Goal: Task Accomplishment & Management: Manage account settings

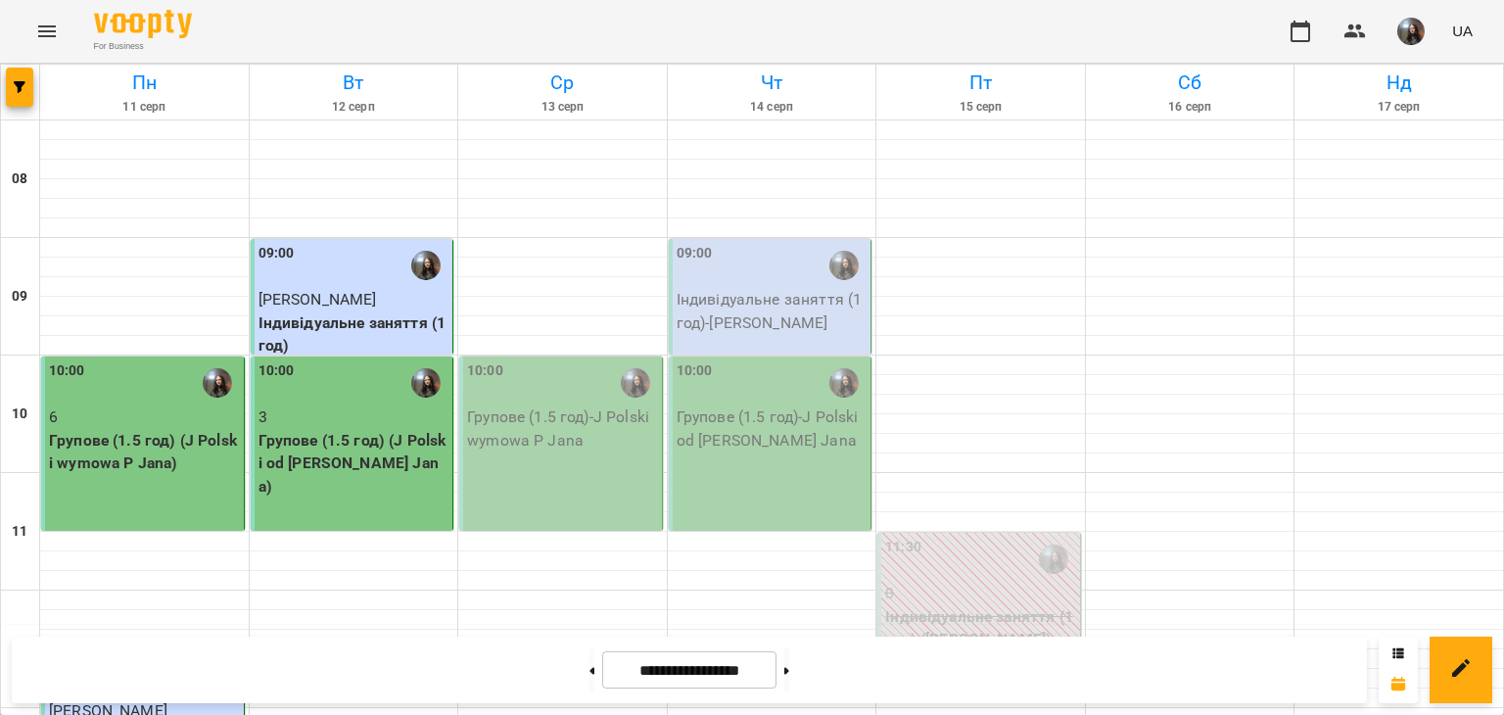
scroll to position [783, 0]
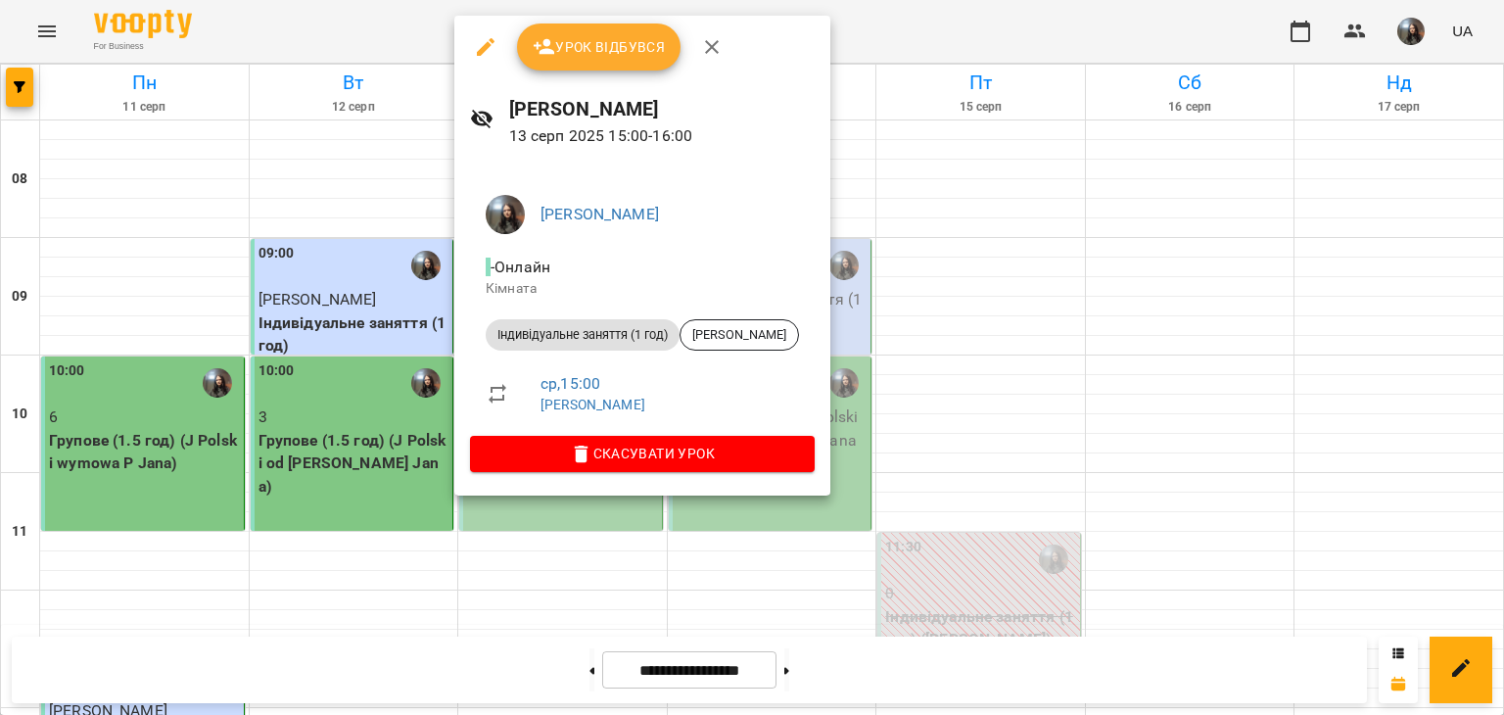
click at [325, 351] on div at bounding box center [752, 357] width 1504 height 715
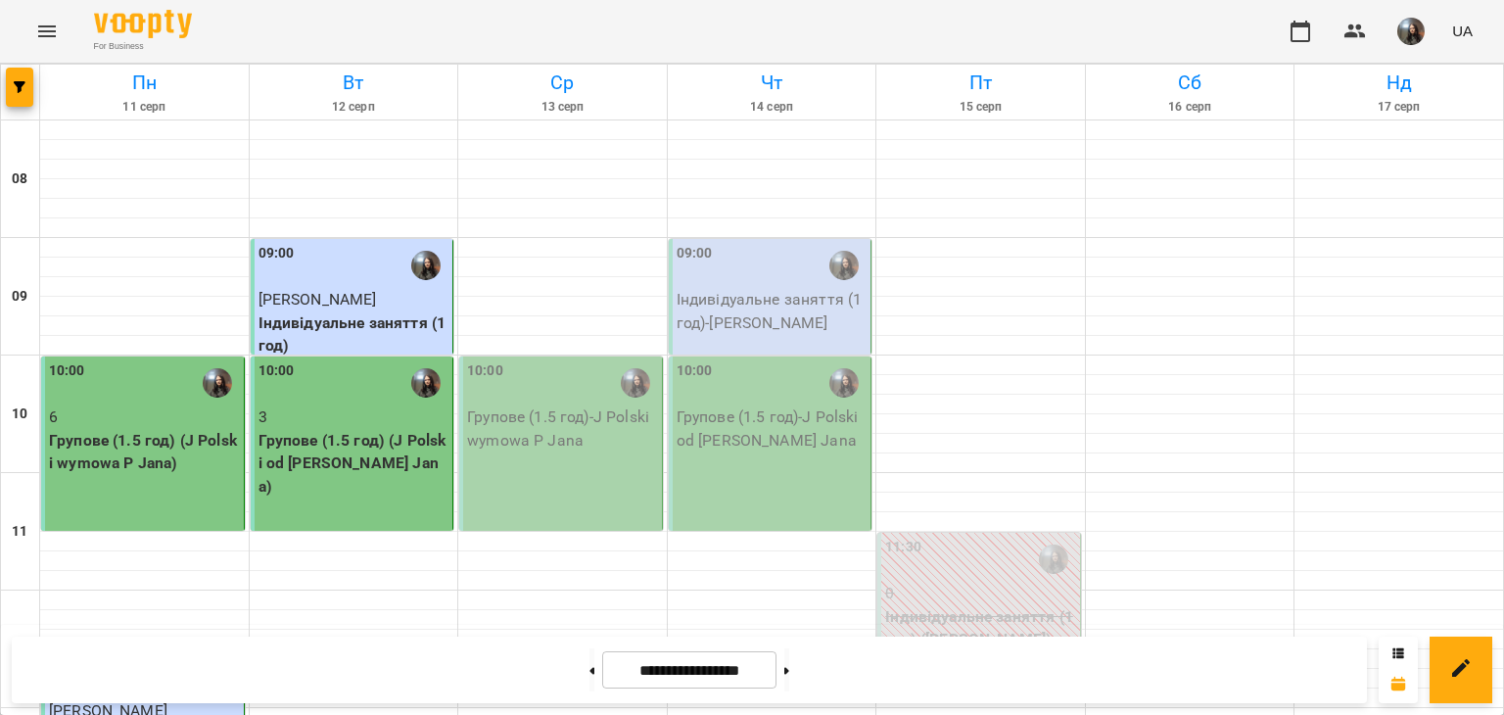
scroll to position [0, 0]
click at [540, 422] on p "Групове (1.5 год) - J Polski wymowa P Jana" at bounding box center [562, 428] width 191 height 46
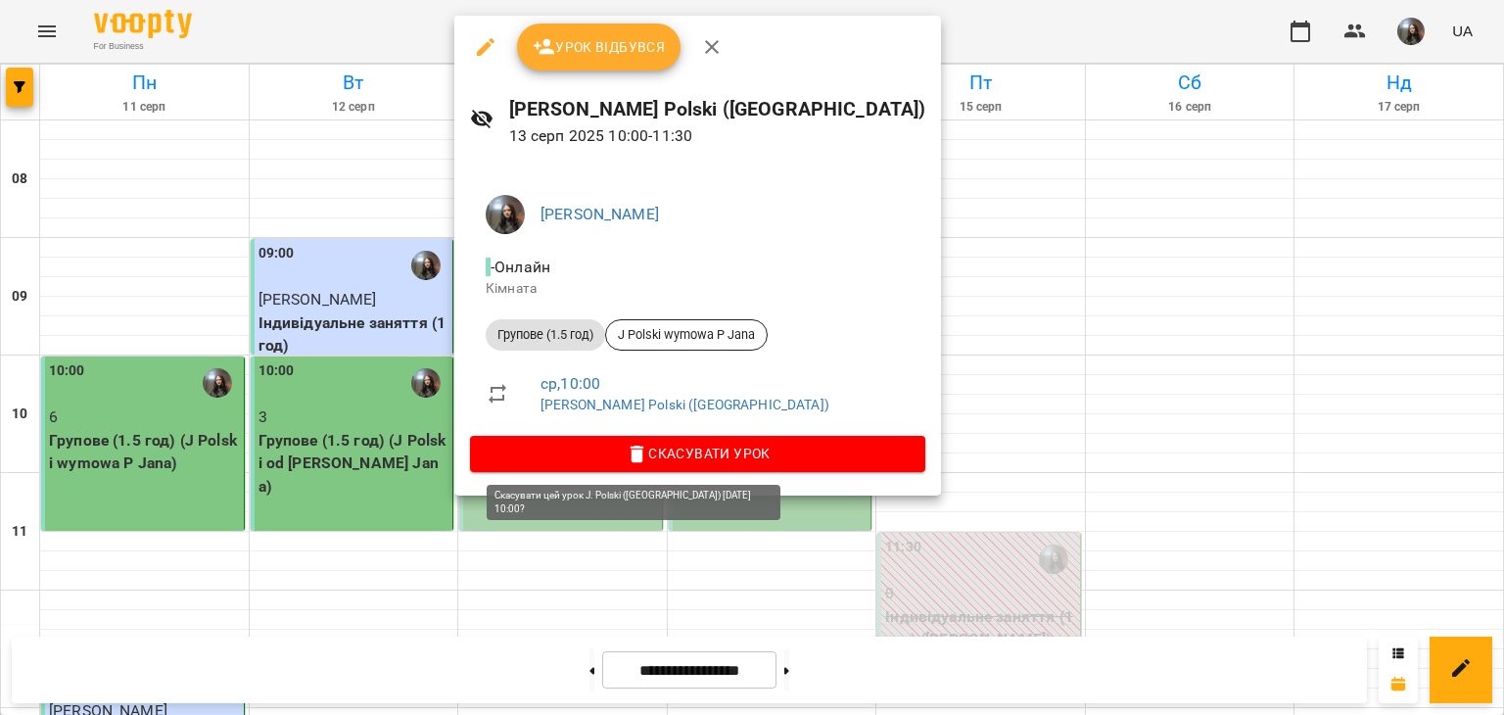
click at [633, 458] on span "Скасувати Урок" at bounding box center [698, 452] width 424 height 23
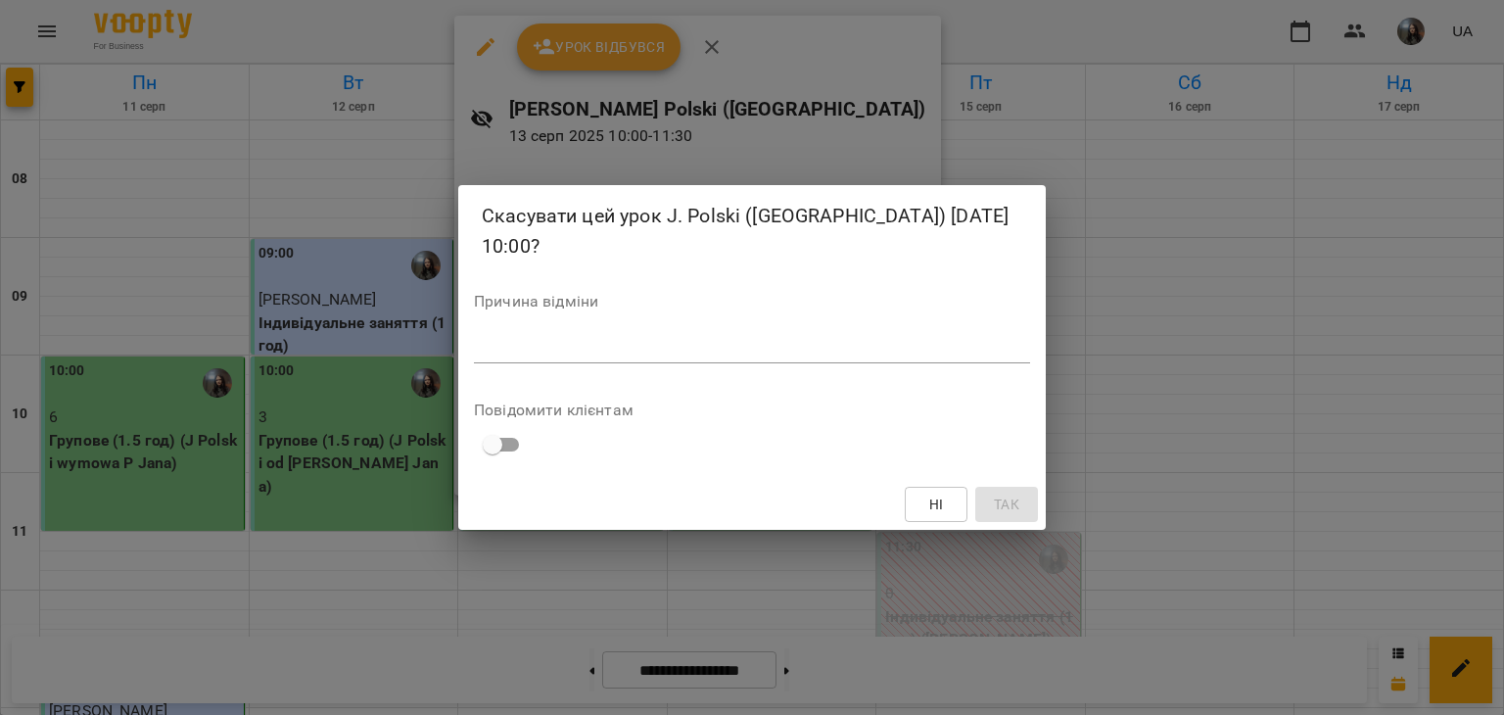
click at [566, 346] on textarea at bounding box center [752, 347] width 556 height 19
type textarea "**********"
click at [996, 519] on button "Так" at bounding box center [1006, 503] width 63 height 35
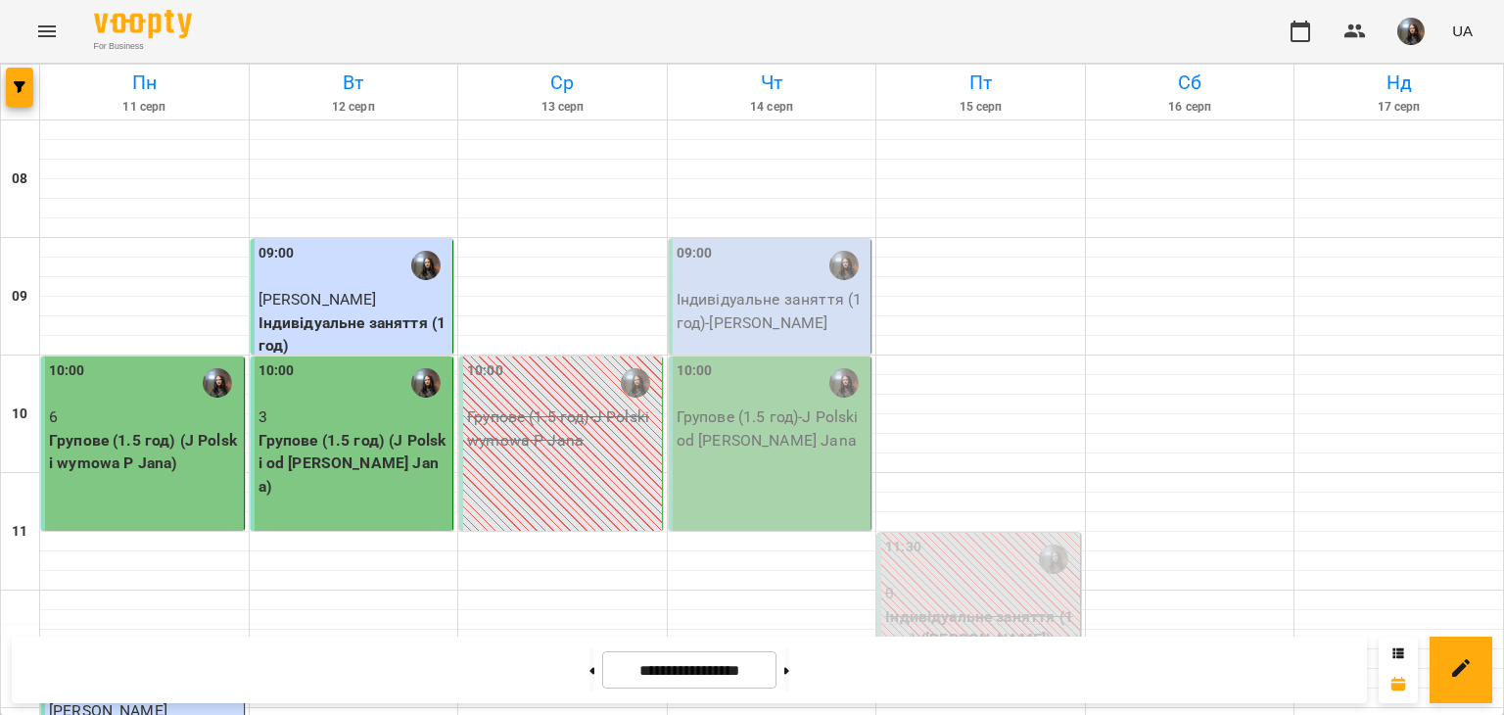
scroll to position [962, 0]
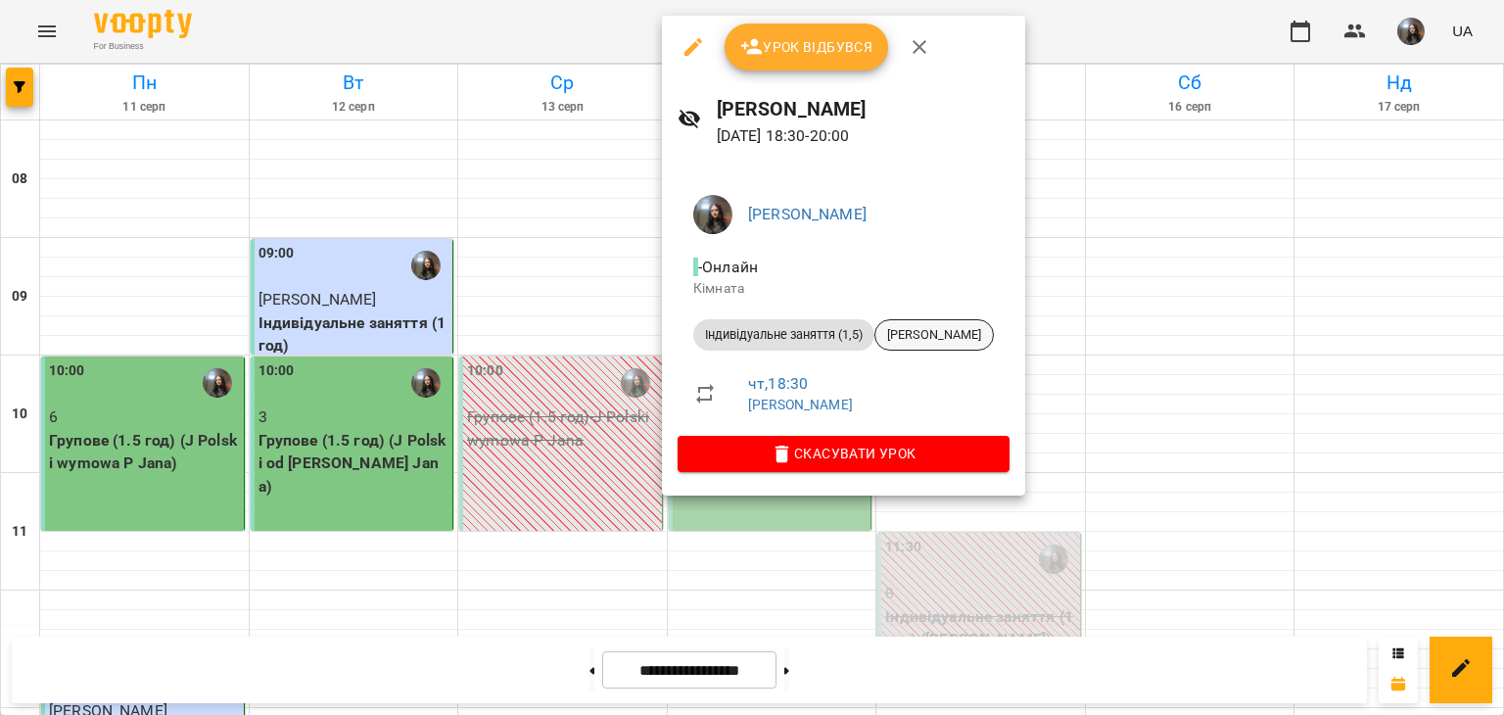
click at [920, 334] on span "[PERSON_NAME]" at bounding box center [933, 335] width 117 height 18
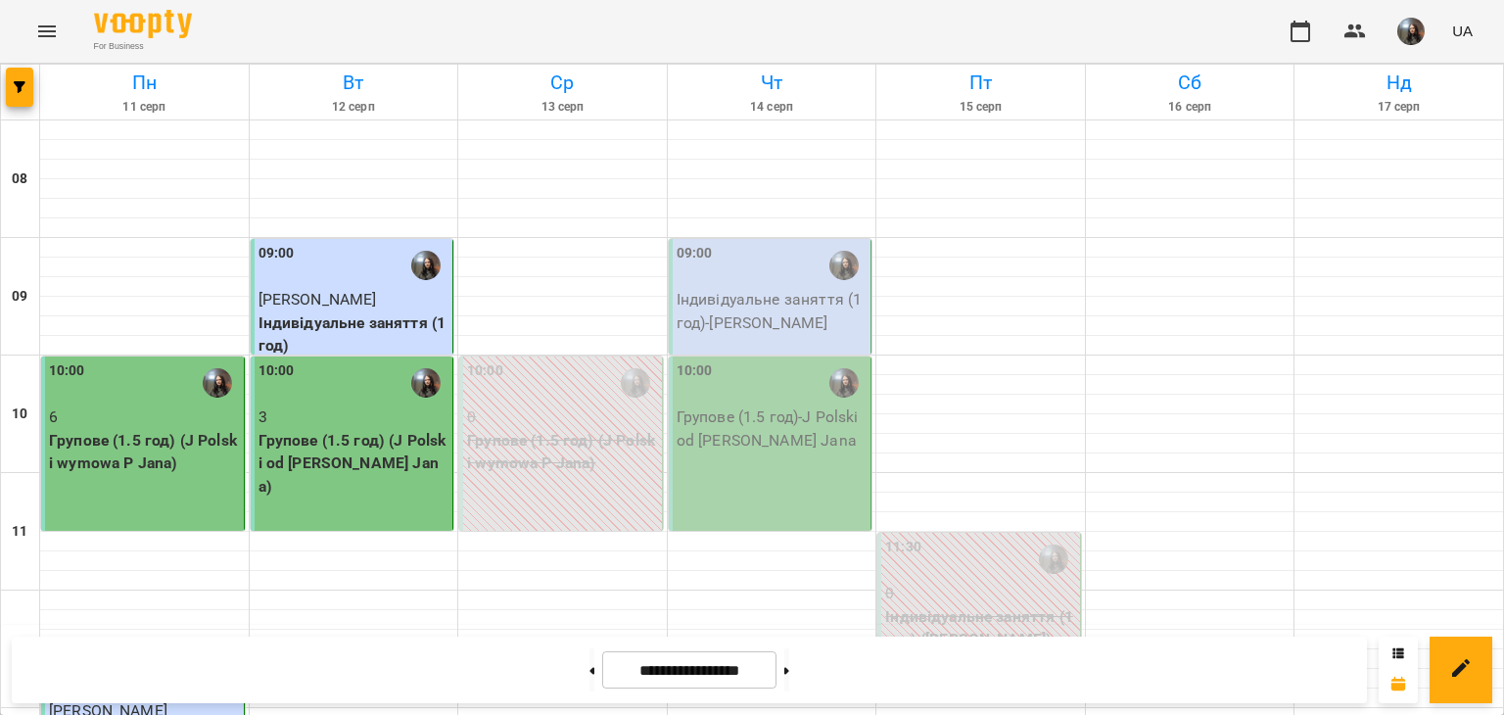
scroll to position [1077, 0]
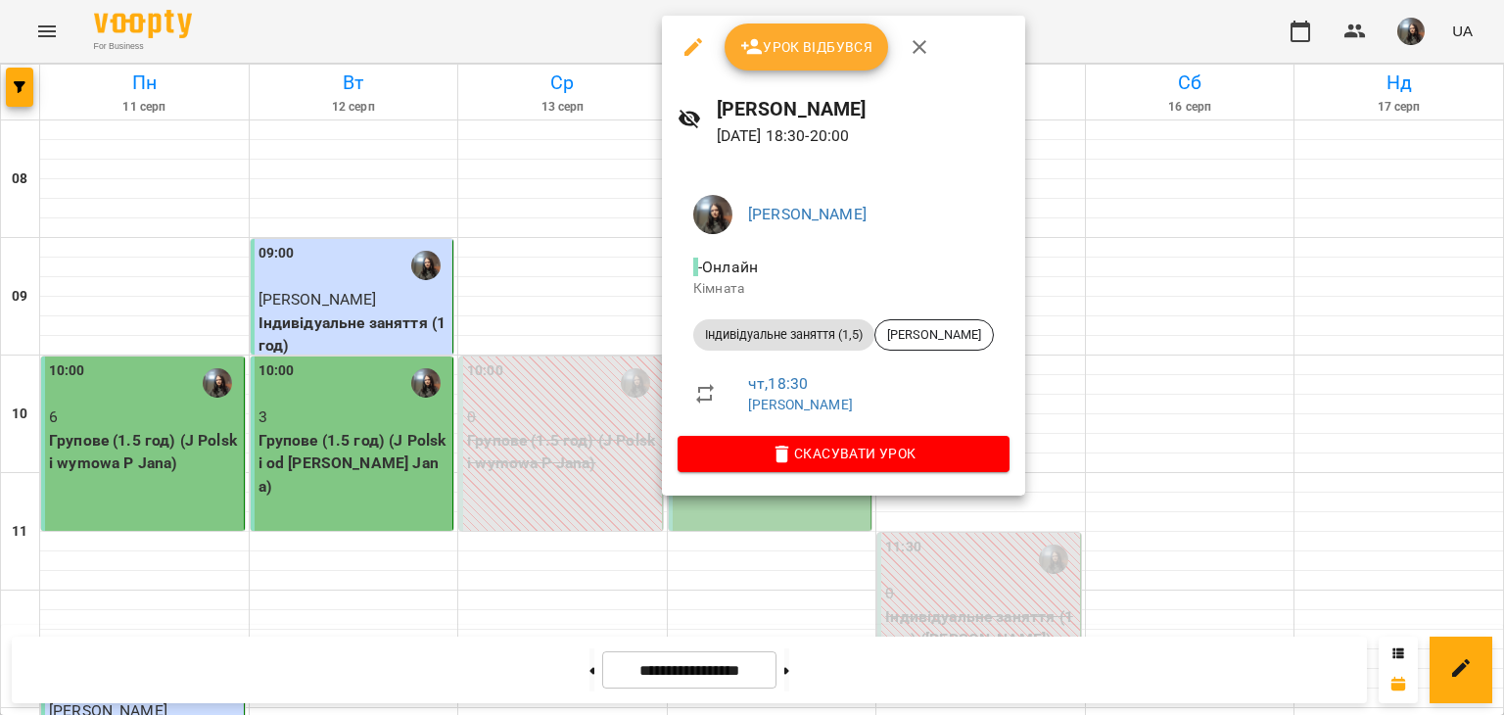
click at [826, 48] on span "Урок відбувся" at bounding box center [806, 46] width 133 height 23
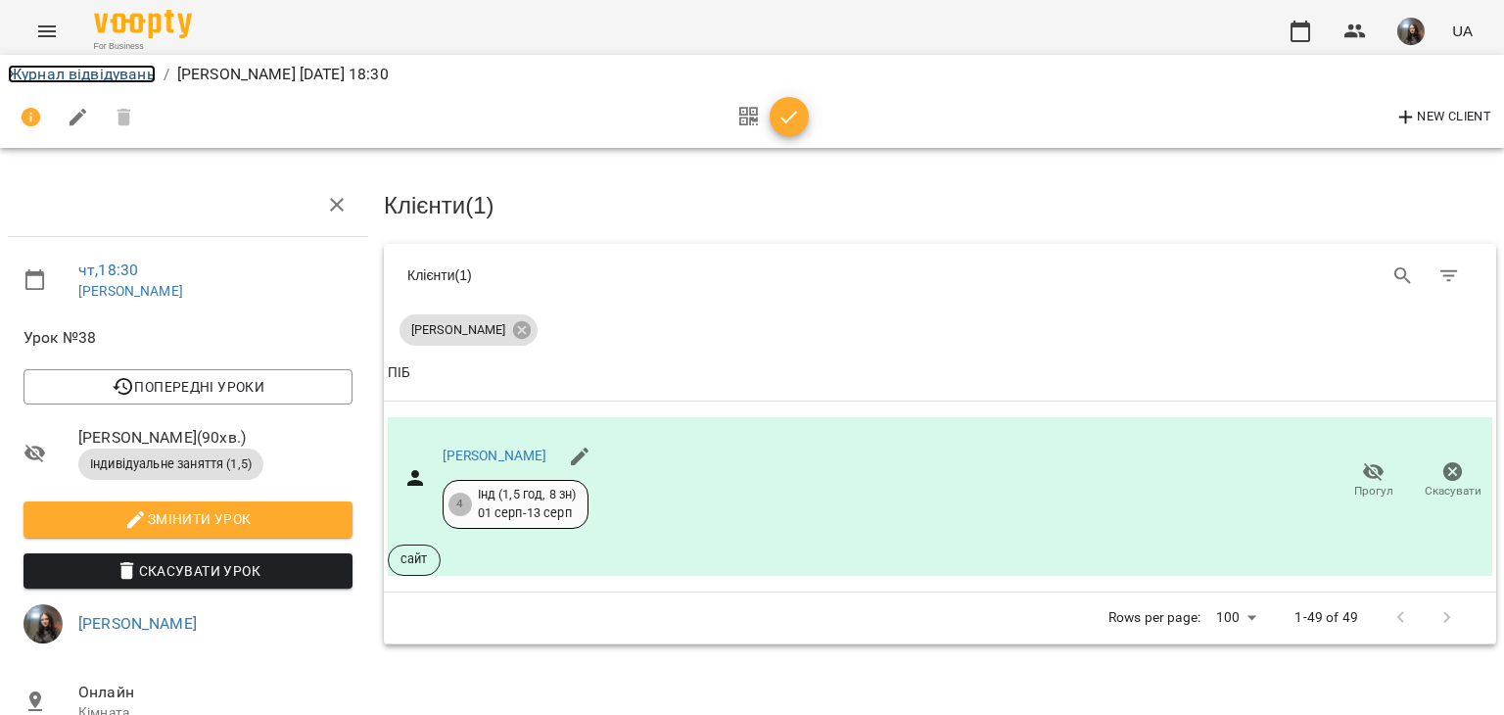
click at [67, 71] on link "Журнал відвідувань" at bounding box center [82, 74] width 148 height 19
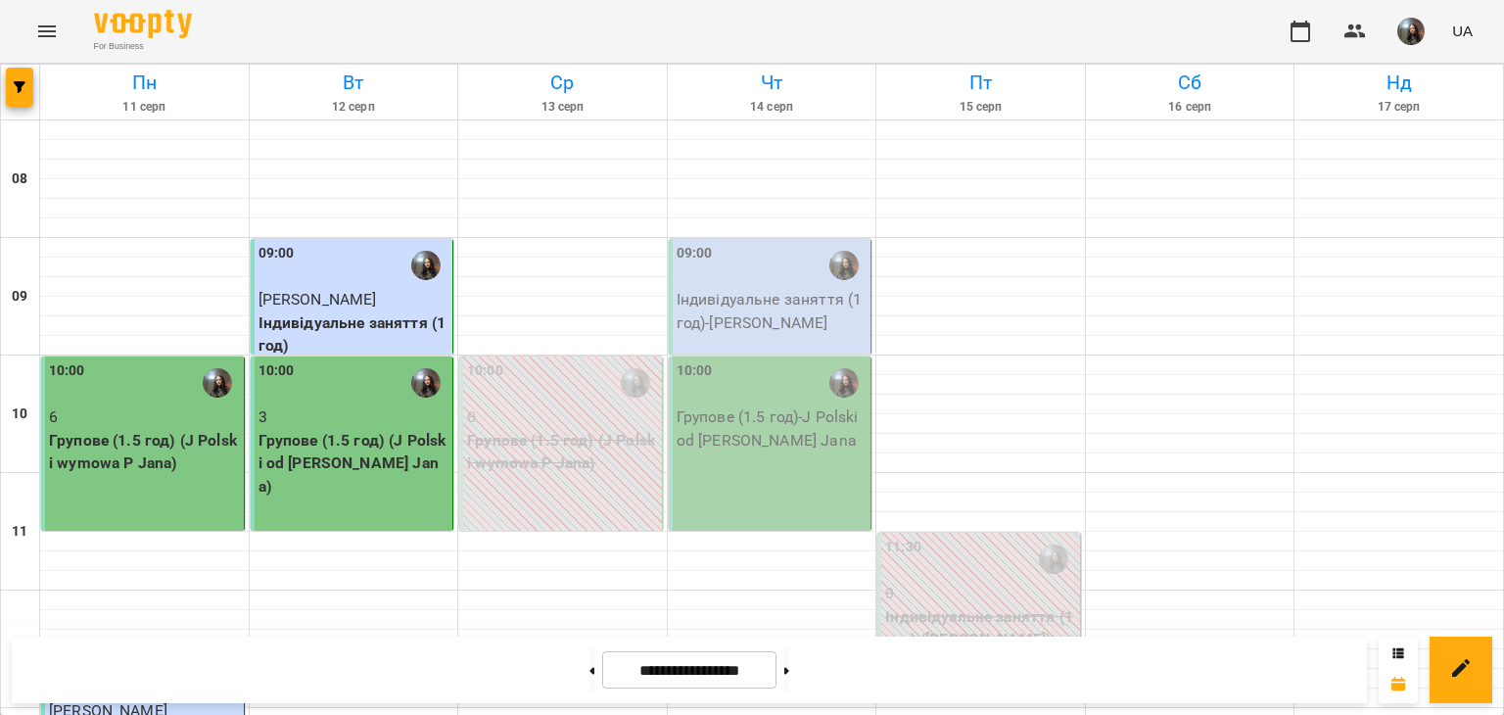
scroll to position [669, 0]
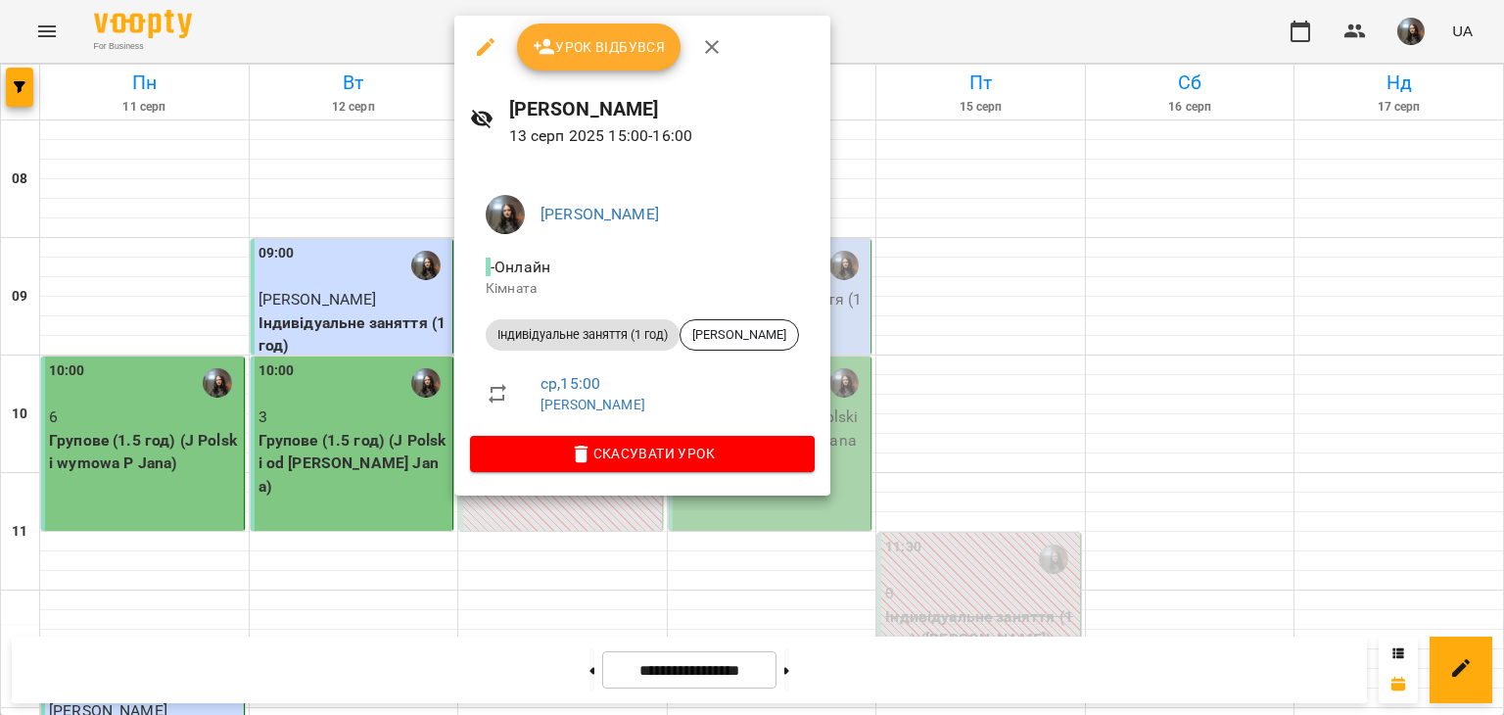
click at [628, 33] on button "Урок відбувся" at bounding box center [599, 46] width 164 height 47
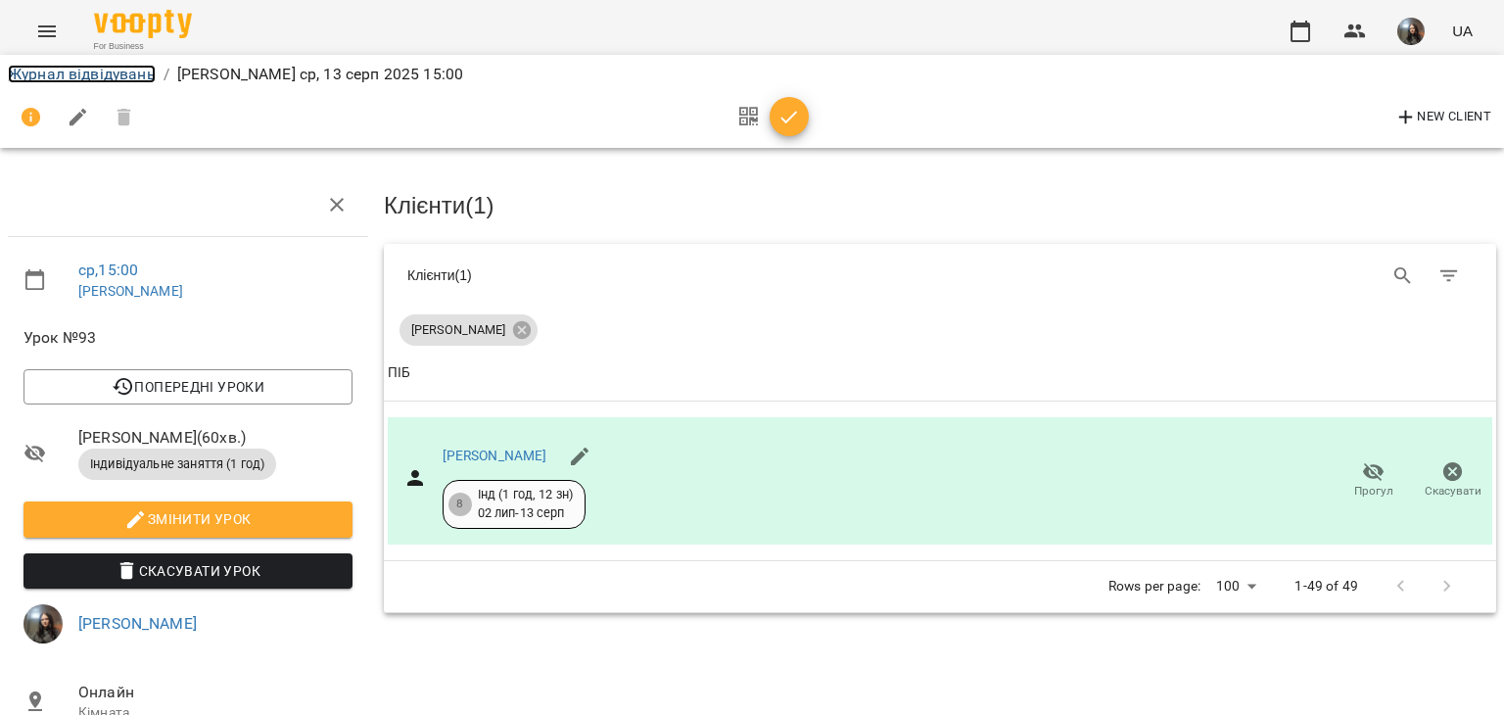
click at [44, 75] on link "Журнал відвідувань" at bounding box center [82, 74] width 148 height 19
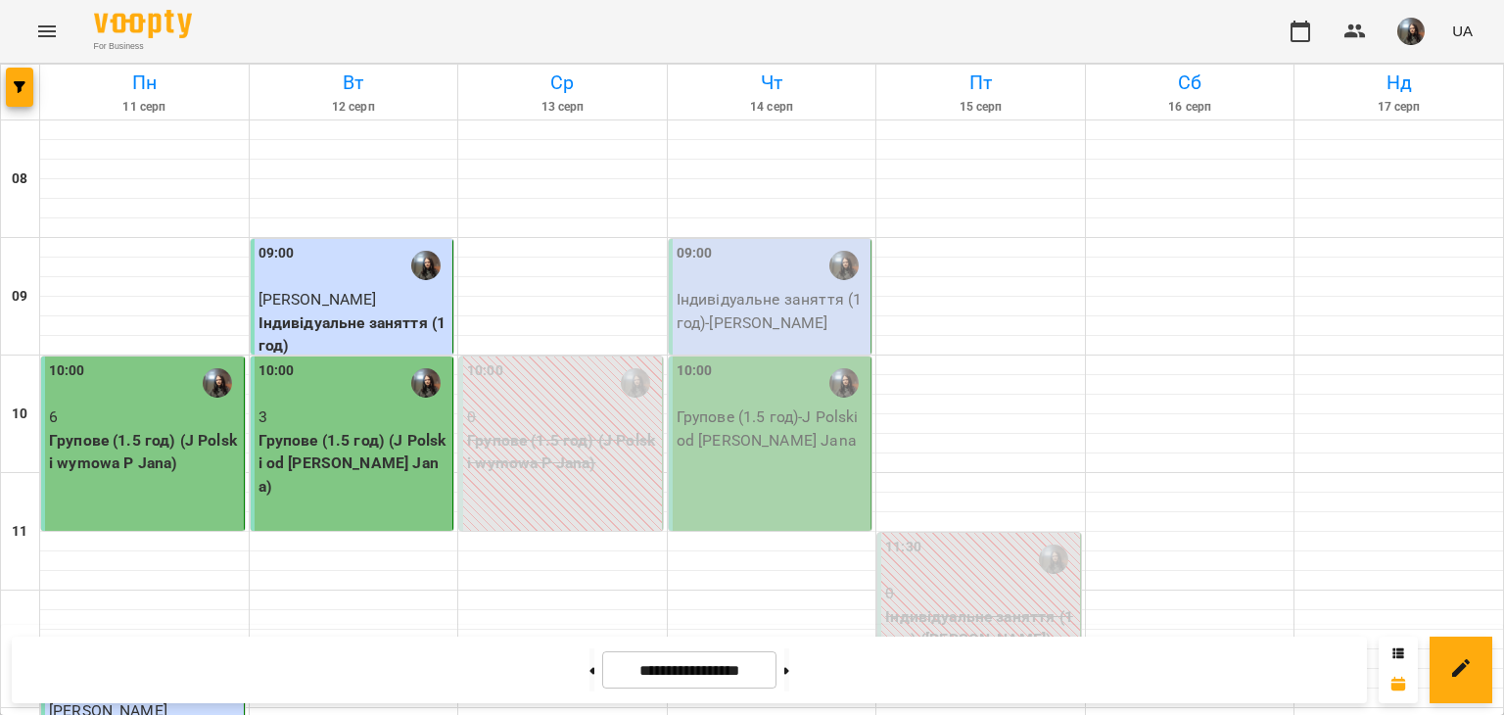
scroll to position [294, 0]
click at [1407, 31] on button "button" at bounding box center [1410, 31] width 51 height 51
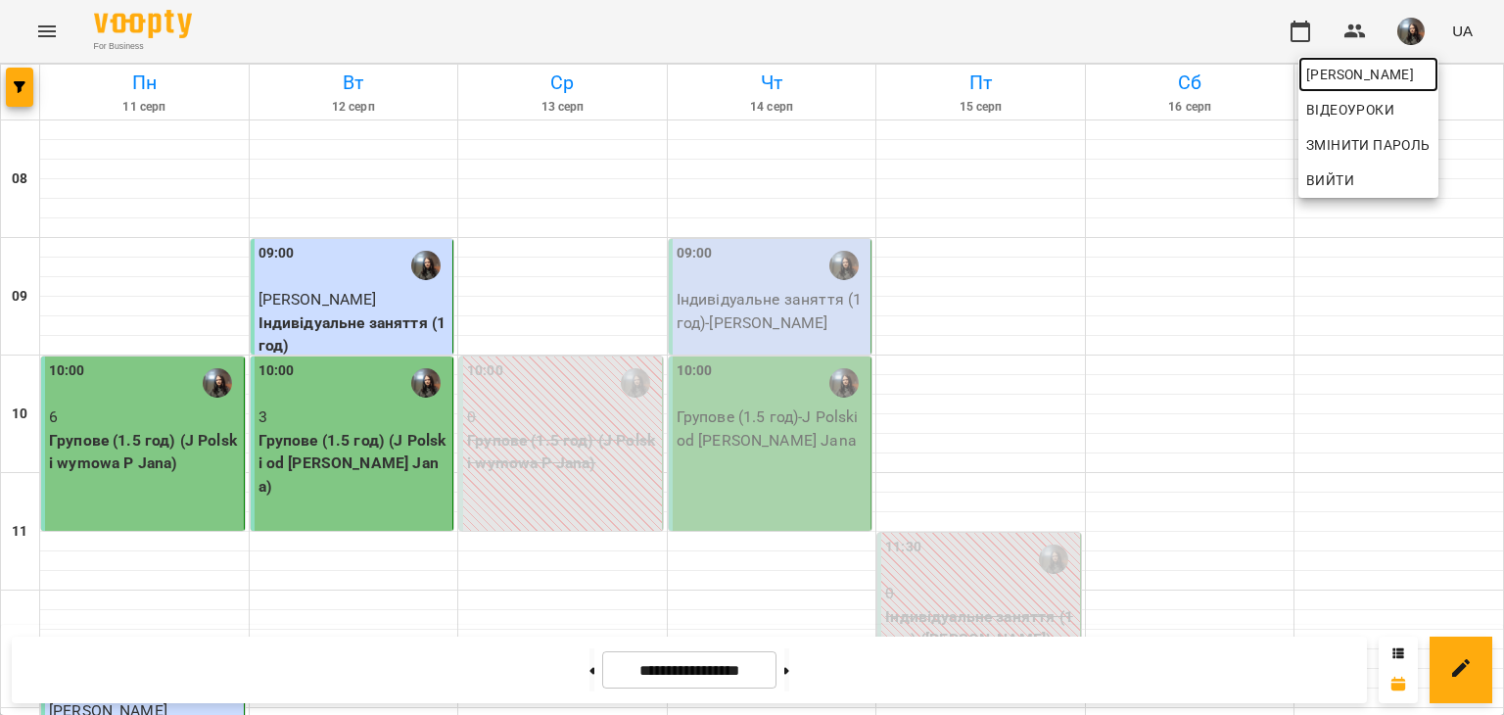
click at [1394, 66] on span "Бойцун Яна Вікторівна" at bounding box center [1368, 74] width 124 height 23
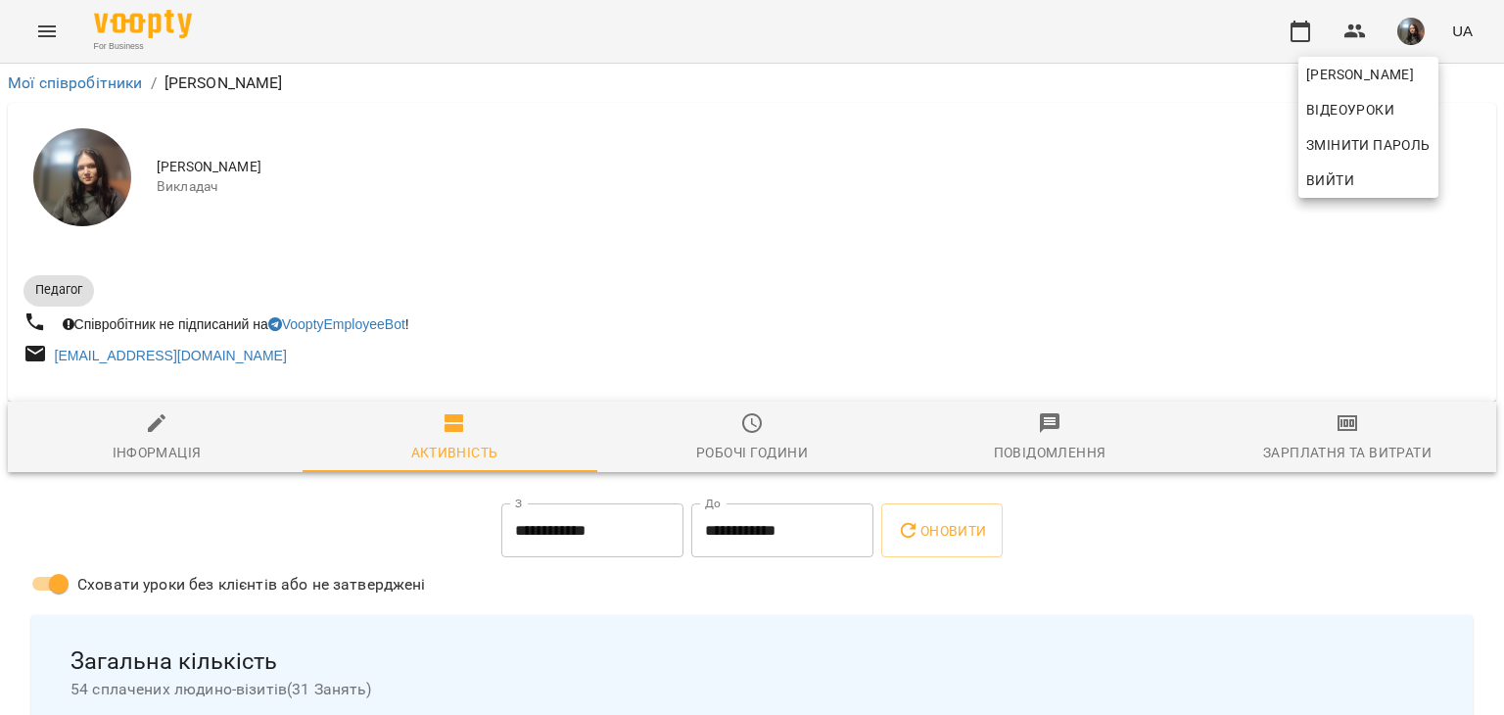
click at [1333, 431] on div at bounding box center [752, 357] width 1504 height 715
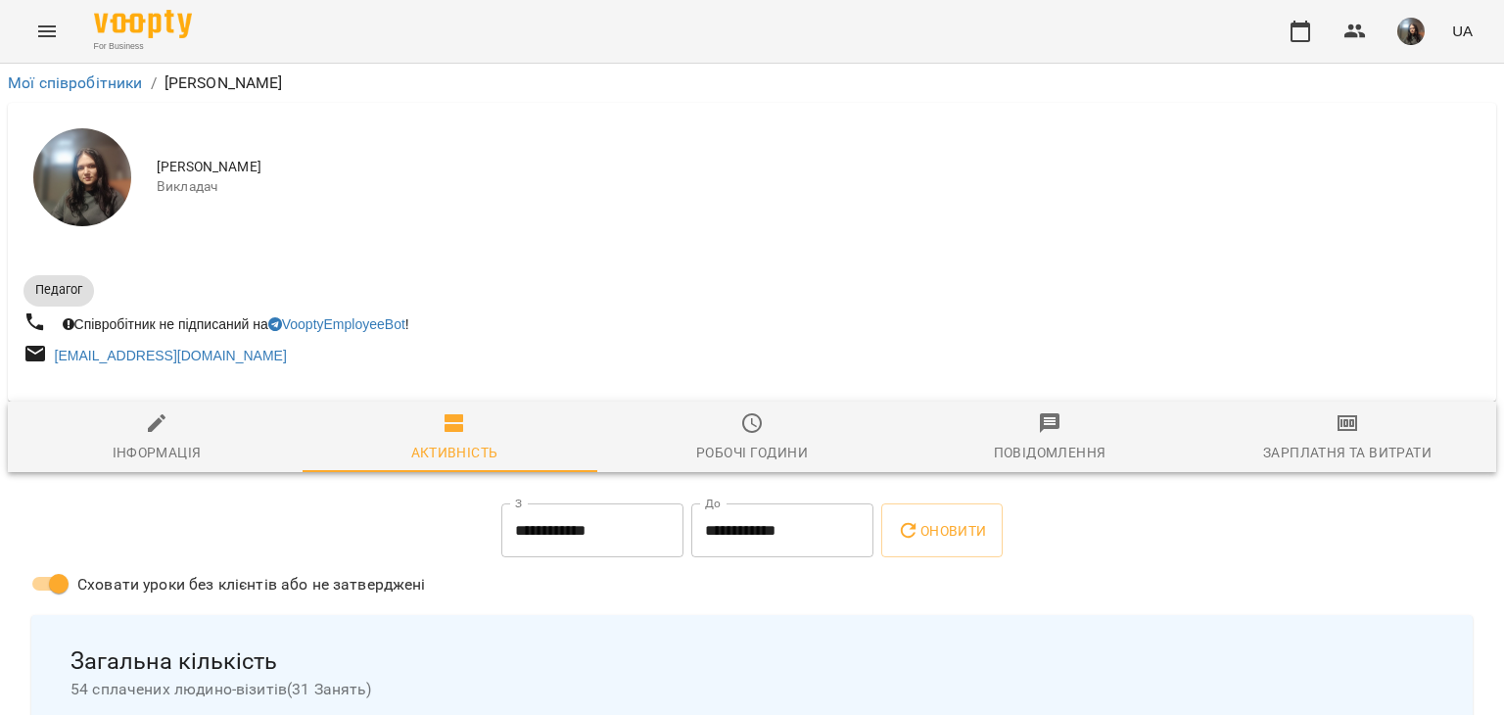
click at [1335, 426] on icon "button" at bounding box center [1346, 422] width 23 height 23
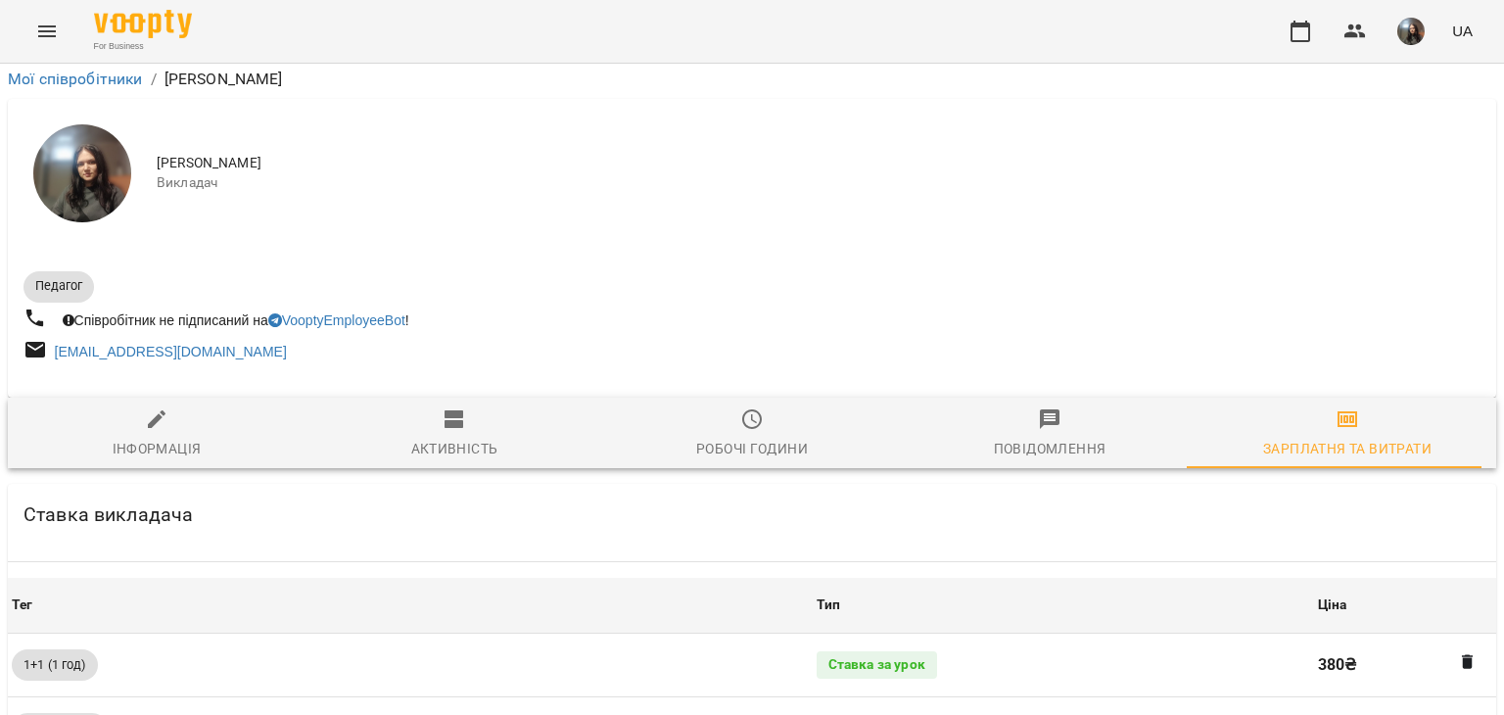
scroll to position [692, 0]
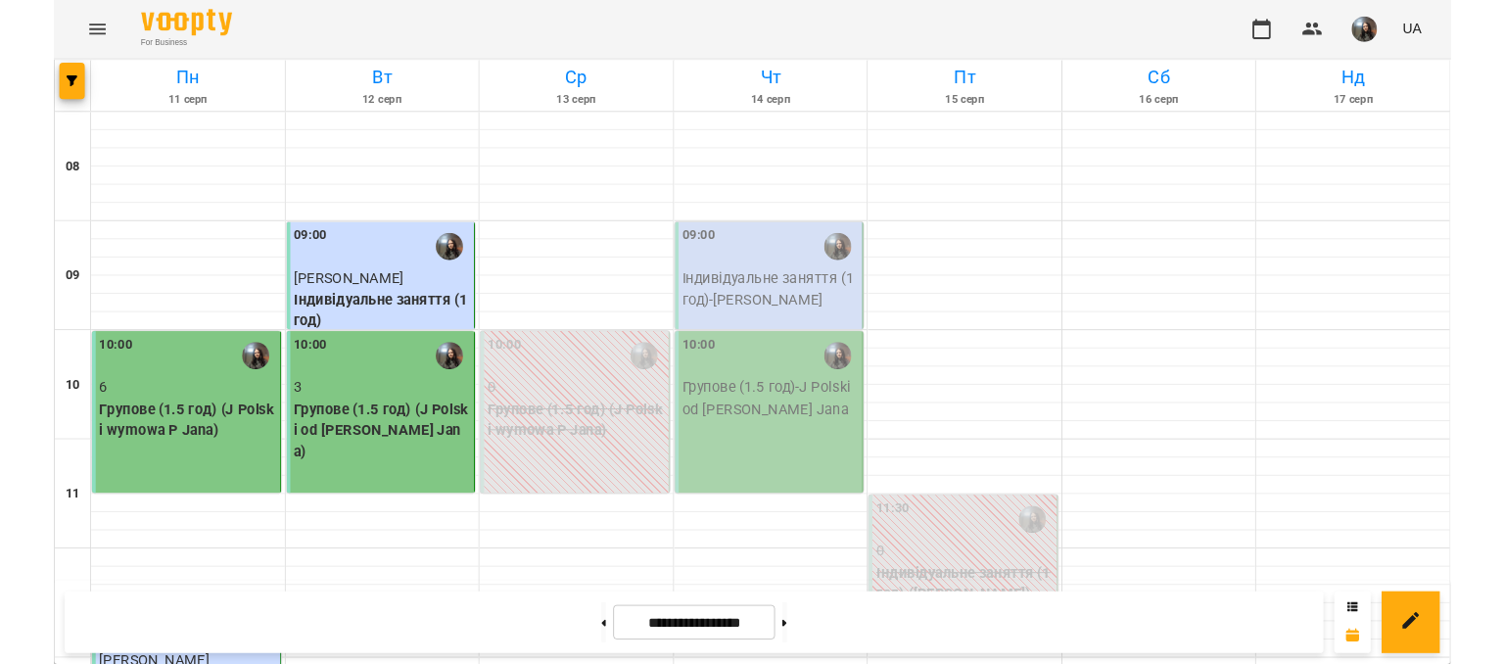
scroll to position [294, 0]
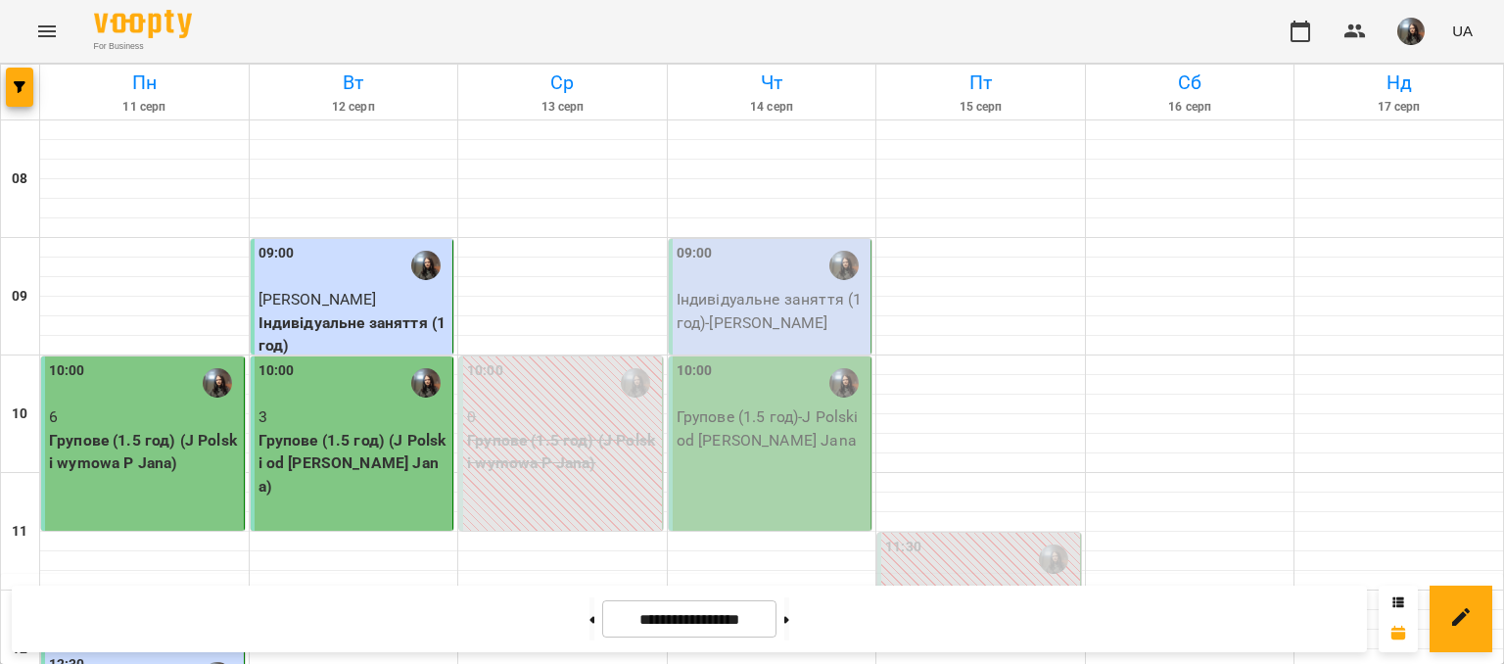
scroll to position [392, 0]
